Goal: Find specific page/section: Find specific page/section

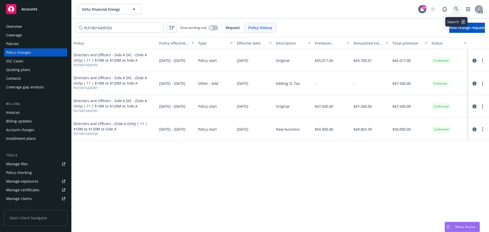
click at [458, 8] on icon at bounding box center [456, 9] width 5 height 5
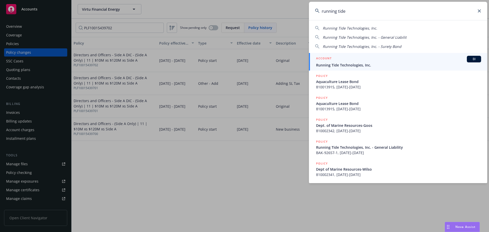
type input "running tide"
click at [386, 63] on span "Running Tide Technologies, Inc." at bounding box center [398, 64] width 165 height 5
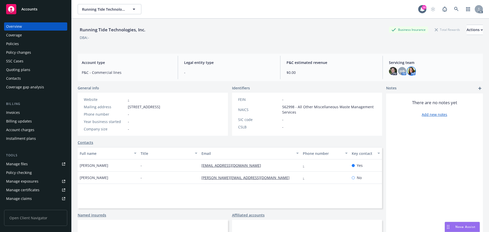
click at [409, 70] on img at bounding box center [411, 71] width 8 height 8
click at [325, 43] on div "Running Tide Technologies, Inc. Business Insurance Total Rewards Actions DBA: -" at bounding box center [280, 35] width 405 height 21
click at [400, 71] on span "HB" at bounding box center [402, 70] width 5 height 5
click at [329, 42] on div "Running Tide Technologies, Inc. Business Insurance Total Rewards Actions DBA: -" at bounding box center [280, 35] width 405 height 21
